Goal: Task Accomplishment & Management: Manage account settings

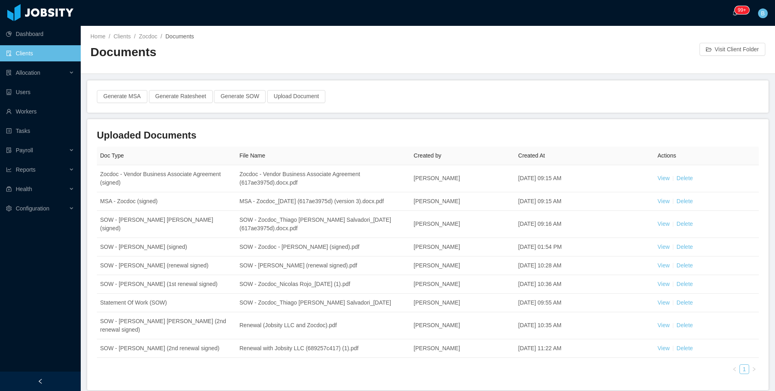
click at [129, 42] on div "Home / Clients / Zocdoc / Documents / Documents" at bounding box center [258, 49] width 337 height 34
click at [128, 39] on link "Clients" at bounding box center [121, 36] width 17 height 6
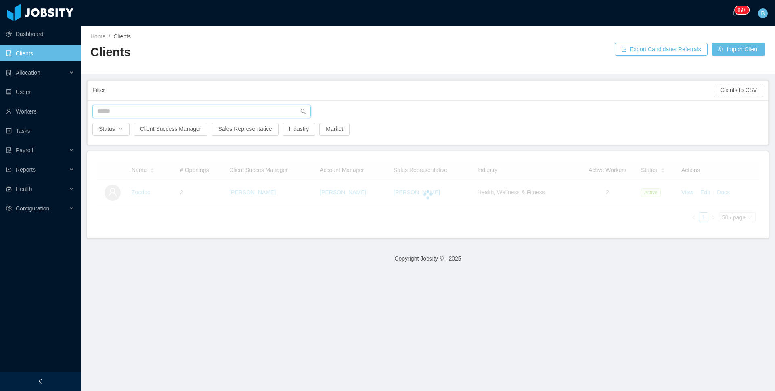
click at [148, 111] on input "text" at bounding box center [201, 111] width 218 height 13
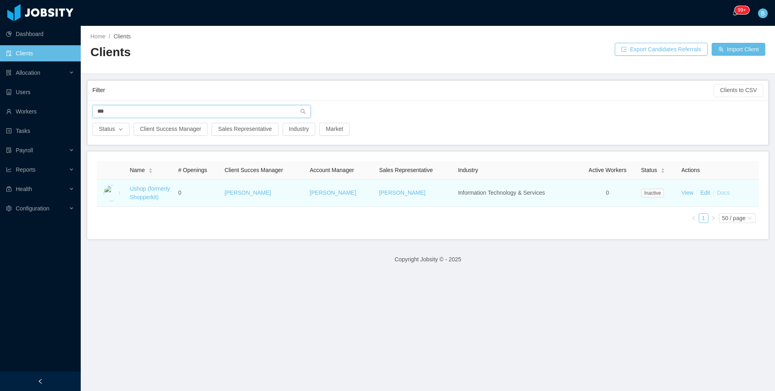
type input "***"
click at [722, 196] on link "Docs" at bounding box center [723, 192] width 13 height 6
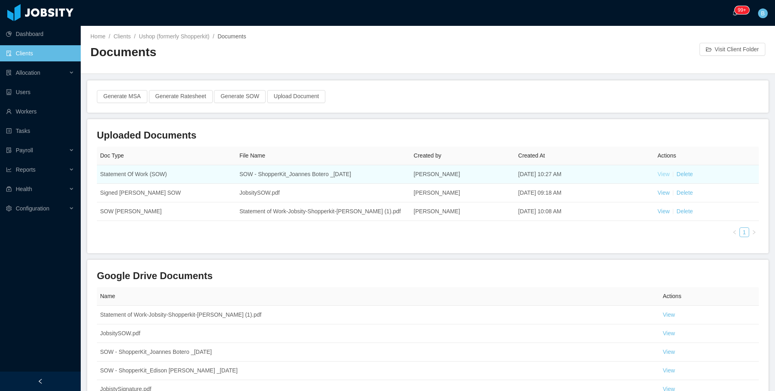
click at [662, 172] on link "View" at bounding box center [664, 174] width 12 height 6
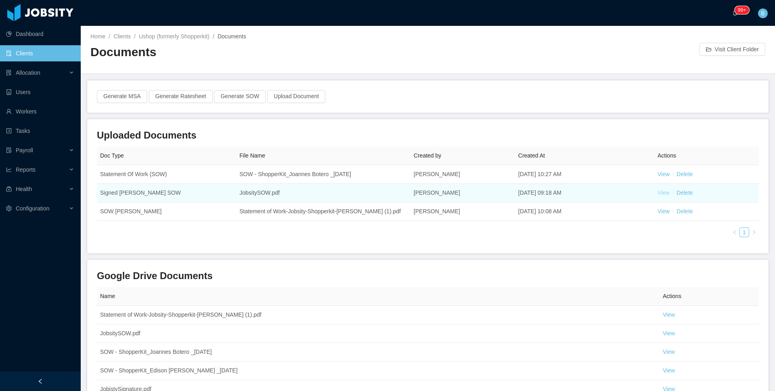
click at [658, 193] on link "View" at bounding box center [664, 192] width 12 height 6
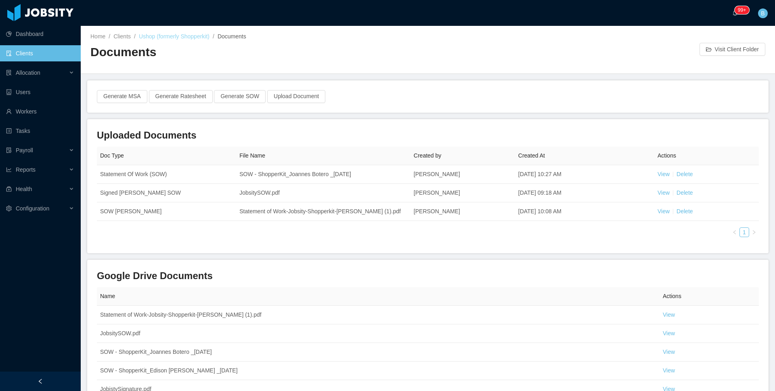
click at [169, 37] on link "Ushop (formerly Shopperkit)" at bounding box center [174, 36] width 71 height 6
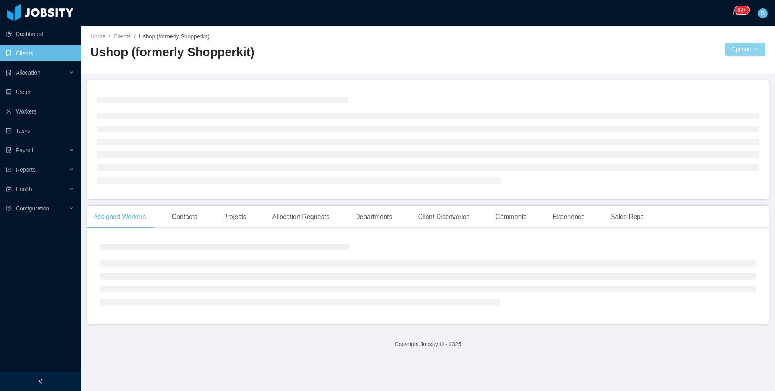
click at [725, 51] on button "Options" at bounding box center [745, 49] width 40 height 13
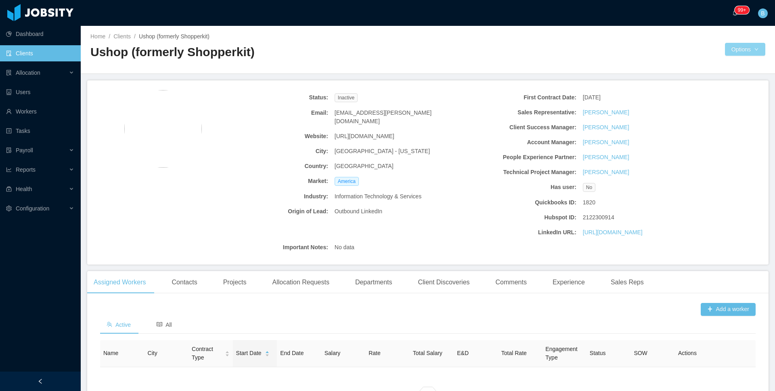
click at [745, 47] on button "Options" at bounding box center [745, 49] width 40 height 13
click at [713, 63] on link "Edit" at bounding box center [715, 67] width 88 height 17
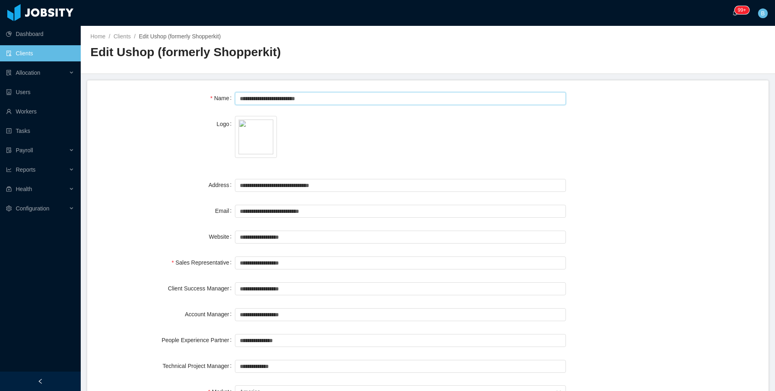
click at [243, 98] on input "**********" at bounding box center [400, 98] width 331 height 13
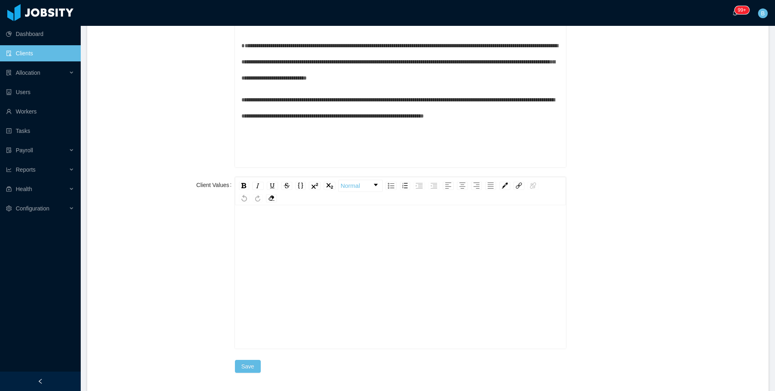
scroll to position [873, 0]
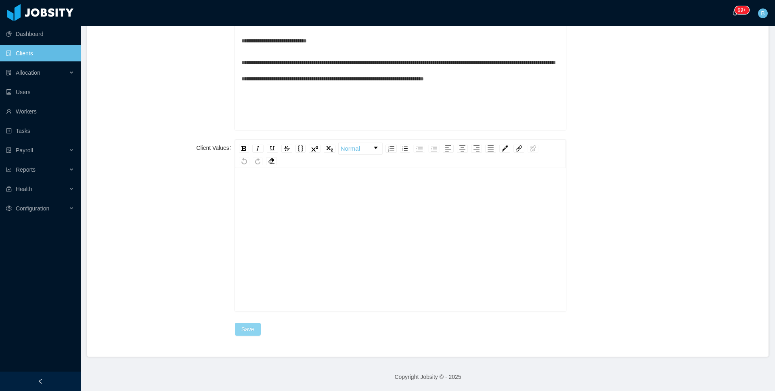
type input "**********"
drag, startPoint x: 241, startPoint y: 332, endPoint x: 247, endPoint y: 333, distance: 5.7
click at [241, 332] on button "Save" at bounding box center [248, 329] width 26 height 13
